Goal: Navigation & Orientation: Find specific page/section

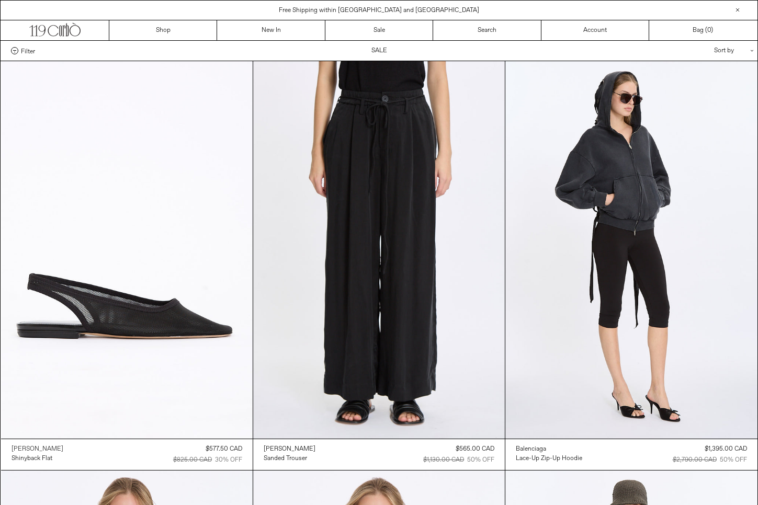
click at [33, 448] on div "[PERSON_NAME]" at bounding box center [38, 449] width 52 height 9
click at [28, 52] on span "Filter" at bounding box center [28, 50] width 14 height 7
click at [0, 0] on select "**********" at bounding box center [0, 0] width 0 height 0
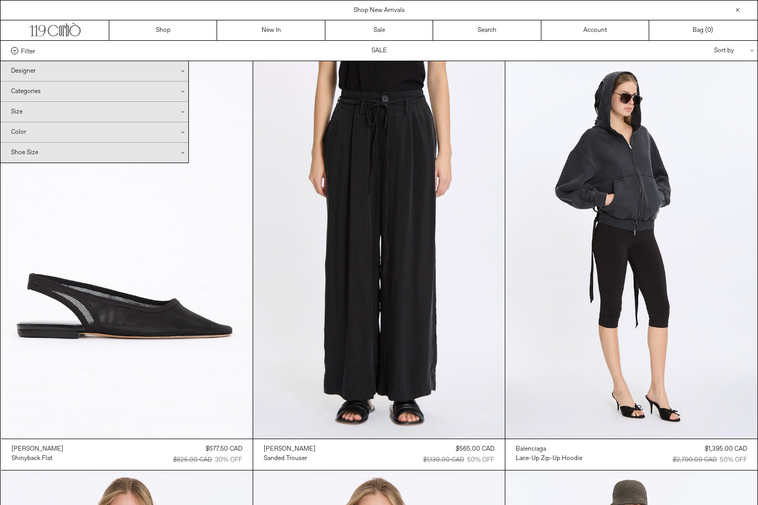
click at [37, 73] on div "Designer .cls-1{fill:#231f20}" at bounding box center [95, 71] width 188 height 20
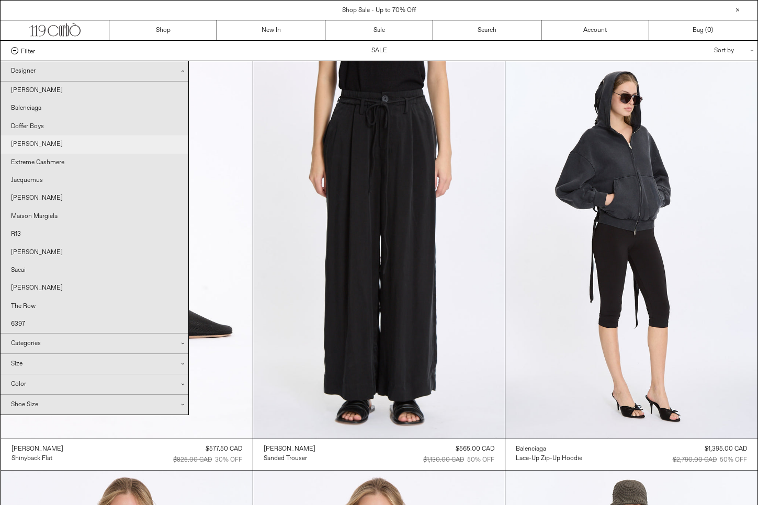
click at [50, 143] on link "[PERSON_NAME]" at bounding box center [95, 144] width 188 height 18
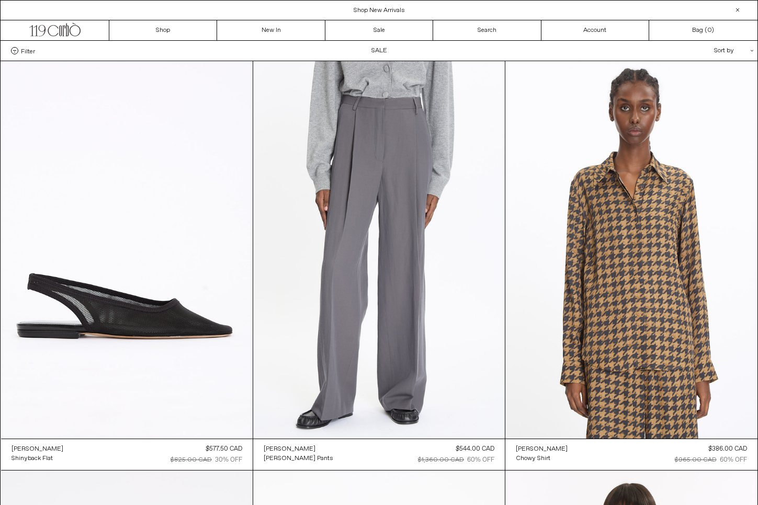
click at [27, 44] on div "Close dialog JOIN OUR MAILING LIST Subscribe to receive 10% off your first purc…" at bounding box center [379, 252] width 758 height 505
click at [26, 46] on div "Filter Designer .cls-1{fill:#231f20} Ann Demeulemeester Balenciaga Doffer Boys" at bounding box center [379, 51] width 757 height 20
click at [25, 48] on span "Filter" at bounding box center [28, 50] width 14 height 7
click at [0, 0] on select "**********" at bounding box center [0, 0] width 0 height 0
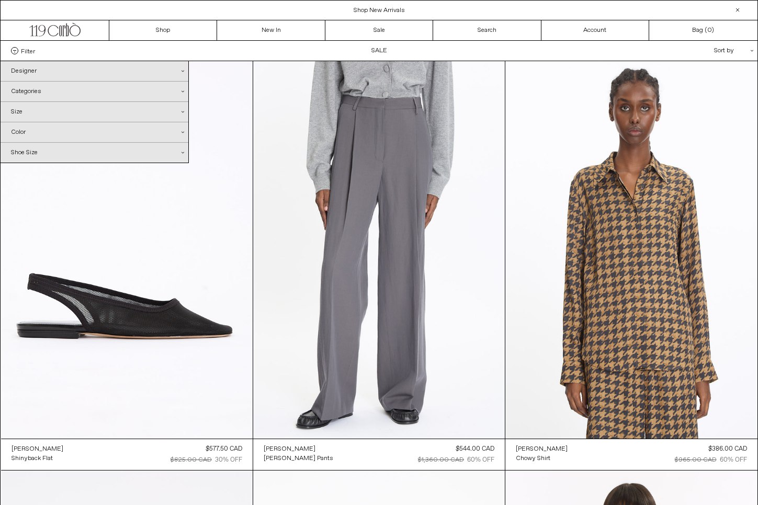
click at [28, 76] on div "Designer .cls-1{fill:#231f20}" at bounding box center [95, 71] width 188 height 20
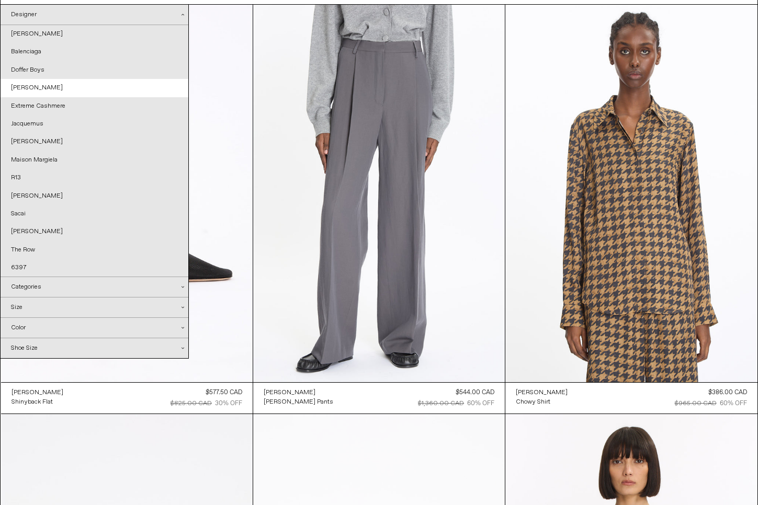
scroll to position [19, 0]
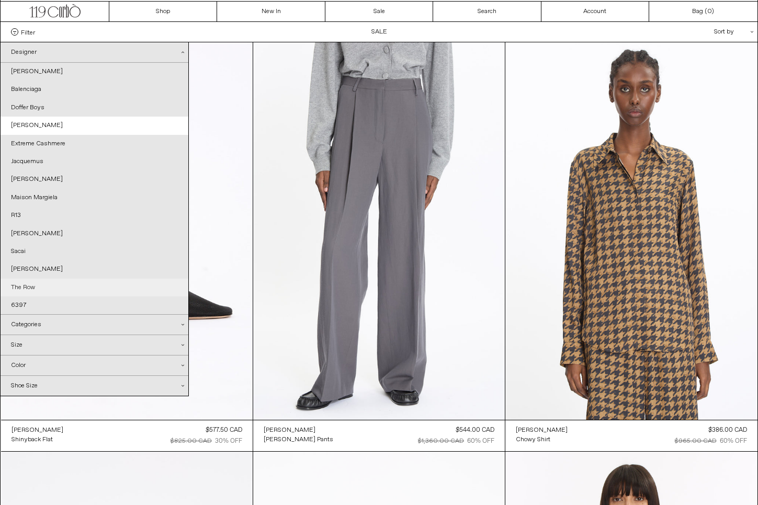
click at [27, 283] on link "The Row" at bounding box center [95, 288] width 188 height 18
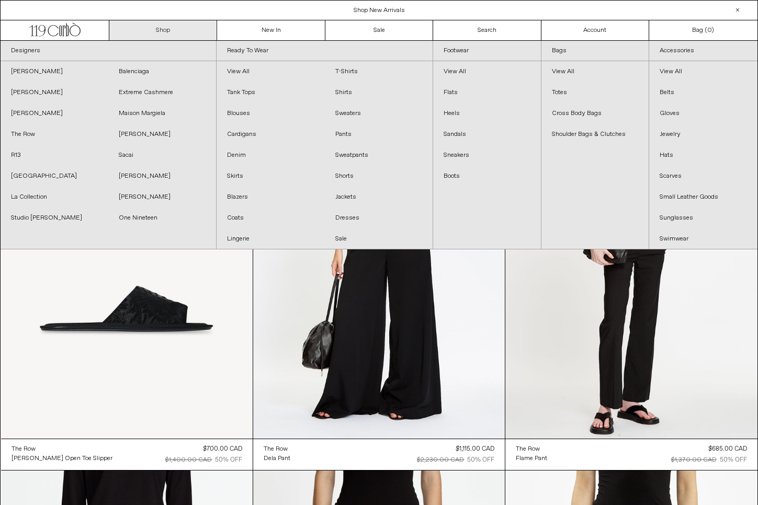
click at [171, 31] on link "Shop" at bounding box center [163, 30] width 108 height 20
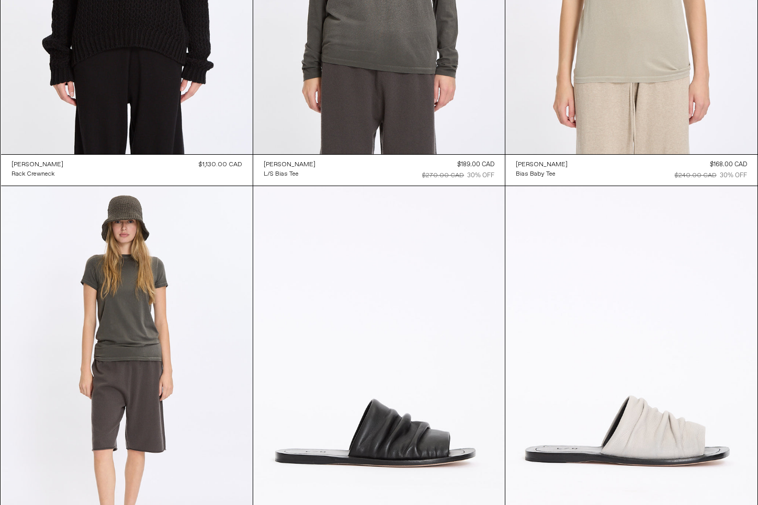
scroll to position [873, 0]
